Goal: Submit feedback/report problem

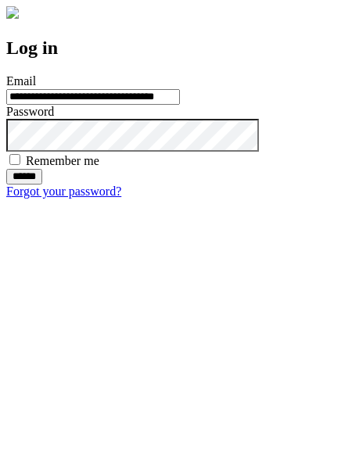
type input "**********"
click at [42, 185] on input "******" at bounding box center [24, 177] width 36 height 16
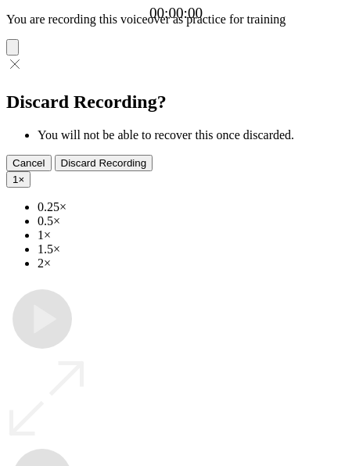
type input "**********"
